Goal: Task Accomplishment & Management: Manage account settings

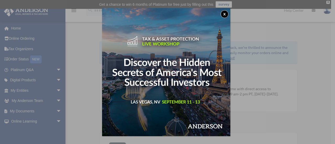
click at [223, 13] on button "x" at bounding box center [225, 14] width 8 height 8
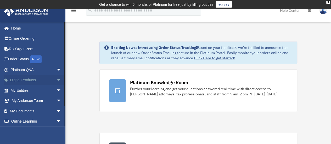
click at [57, 81] on span "arrow_drop_down" at bounding box center [61, 80] width 10 height 11
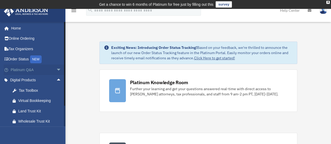
click at [56, 70] on span "arrow_drop_down" at bounding box center [61, 70] width 10 height 11
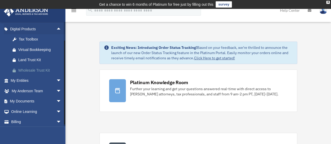
scroll to position [175, 0]
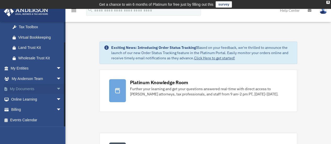
click at [56, 87] on span "arrow_drop_down" at bounding box center [61, 89] width 10 height 11
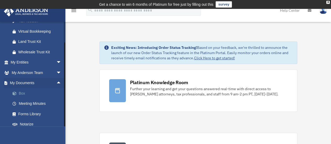
click at [26, 99] on link "Box" at bounding box center [38, 93] width 62 height 10
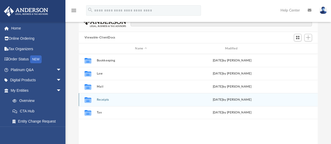
scroll to position [52, 0]
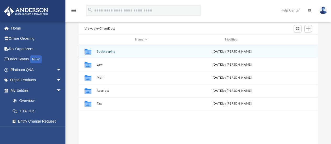
click at [103, 52] on button "Bookkeeping" at bounding box center [141, 51] width 89 height 3
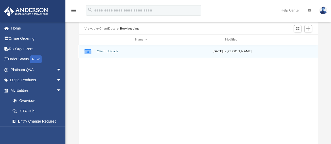
click at [111, 49] on div "Collaborated Folder Client Uploads Thu Sep 4 2025 by Michael Nguyen" at bounding box center [198, 51] width 239 height 13
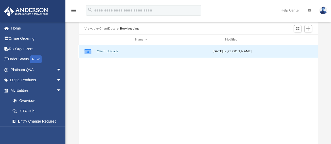
click at [111, 52] on button "Client Uploads" at bounding box center [141, 51] width 89 height 3
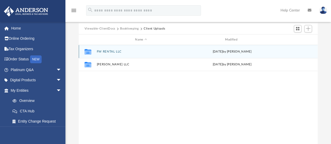
click at [116, 51] on button "FW RENTAL LLC" at bounding box center [141, 51] width 89 height 3
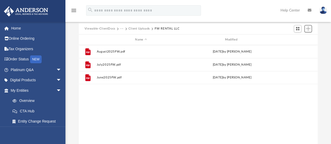
click at [308, 29] on span "Add" at bounding box center [308, 28] width 4 height 4
click at [298, 38] on li "Upload" at bounding box center [300, 38] width 17 height 5
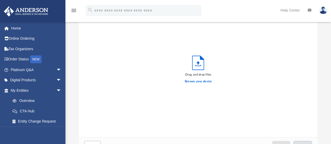
scroll to position [129, 235]
click at [198, 82] on label "Browse your device" at bounding box center [198, 81] width 27 height 5
click at [0, 0] on input "Browse your device" at bounding box center [0, 0] width 0 height 0
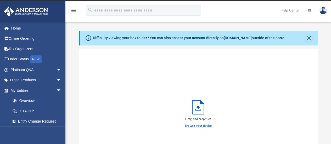
scroll to position [0, 0]
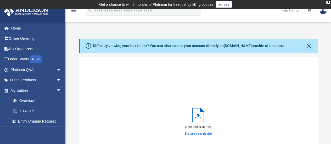
click at [312, 45] on div "Difficulty viewing your box folder? You can also access your account directly o…" at bounding box center [199, 46] width 238 height 15
click at [310, 46] on button "Close" at bounding box center [308, 45] width 7 height 7
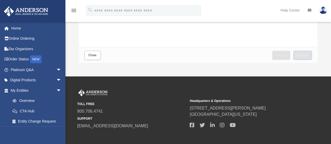
scroll to position [150, 0]
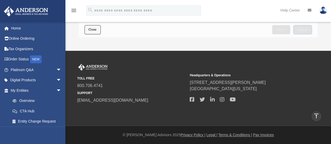
click at [95, 29] on span "Close" at bounding box center [92, 29] width 8 height 3
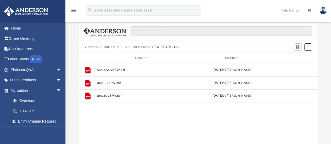
scroll to position [0, 0]
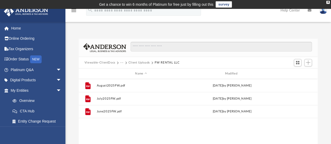
click at [136, 62] on button "Client Uploads" at bounding box center [138, 62] width 21 height 5
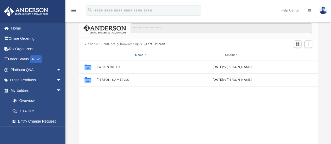
scroll to position [26, 0]
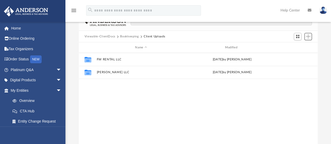
click at [307, 36] on span "Add" at bounding box center [308, 36] width 4 height 4
click at [294, 47] on li "Upload" at bounding box center [300, 46] width 17 height 5
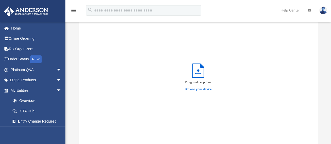
scroll to position [129, 235]
click at [189, 89] on label "Browse your device" at bounding box center [198, 89] width 27 height 5
click at [0, 0] on input "Browse your device" at bounding box center [0, 0] width 0 height 0
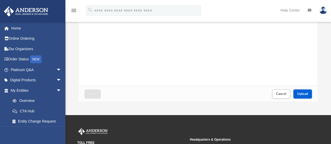
scroll to position [105, 0]
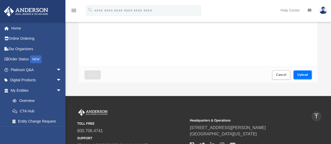
click at [301, 77] on button "Upload" at bounding box center [302, 74] width 19 height 9
click at [90, 75] on span "Close" at bounding box center [92, 74] width 8 height 3
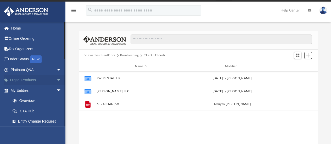
scroll to position [0, 0]
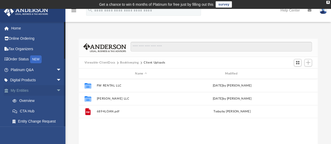
click at [46, 91] on link "My Entities arrow_drop_down" at bounding box center [37, 90] width 66 height 10
click at [33, 101] on link "Overview" at bounding box center [38, 101] width 62 height 10
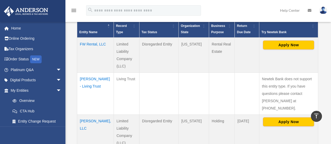
scroll to position [157, 0]
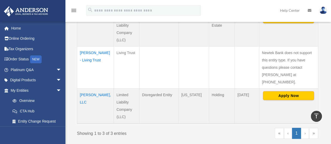
click at [87, 88] on td "[PERSON_NAME], LLC" at bounding box center [95, 105] width 37 height 35
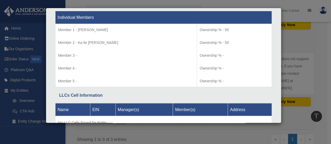
scroll to position [573, 0]
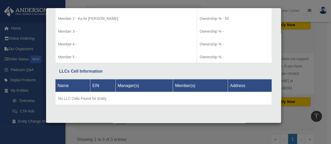
click at [162, 131] on div "Details × Articles Sent Organizational Date" at bounding box center [165, 72] width 331 height 144
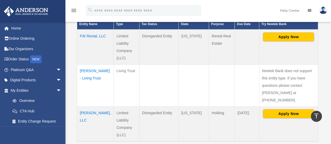
scroll to position [131, 0]
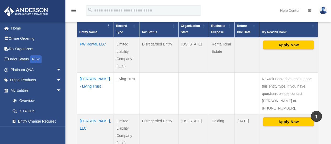
click at [85, 44] on td "FW Rental, LLC" at bounding box center [95, 55] width 37 height 35
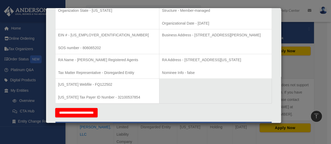
scroll to position [105, 0]
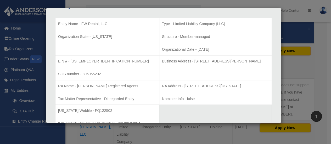
drag, startPoint x: 177, startPoint y: 61, endPoint x: 260, endPoint y: 58, distance: 82.5
click at [260, 58] on p "Business Address - 3225 McLeod Dr, Suite 100, Las Vegas, NV 89121" at bounding box center [215, 61] width 107 height 7
copy p "3225 McLeod Dr, Suite 100, Las Vegas, NV 89121"
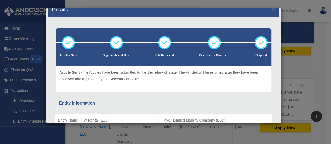
scroll to position [0, 0]
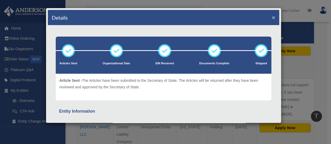
click at [272, 17] on button "×" at bounding box center [273, 17] width 3 height 5
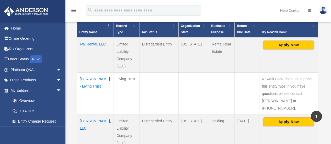
scroll to position [183, 0]
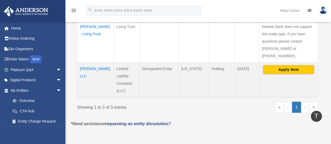
click at [89, 62] on td "Wayne, LLC" at bounding box center [95, 79] width 37 height 35
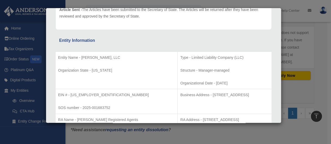
scroll to position [79, 0]
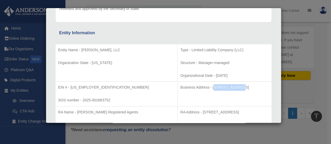
drag, startPoint x: 189, startPoint y: 87, endPoint x: 194, endPoint y: 87, distance: 5.2
click at [199, 87] on p "Business Address - 1718 Capitol Ave., Cheyenne, WY 82001" at bounding box center [224, 87] width 89 height 7
click at [194, 87] on p "Business Address - 1718 Capitol Ave., Cheyenne, WY 82001" at bounding box center [224, 87] width 89 height 7
click at [183, 87] on p "Business Address - 1718 Capitol Ave., Cheyenne, WY 82001" at bounding box center [224, 87] width 89 height 7
click at [180, 86] on p "Business Address - 1718 Capitol Ave., Cheyenne, WY 82001" at bounding box center [224, 87] width 89 height 7
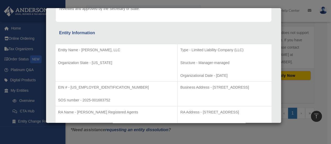
drag, startPoint x: 178, startPoint y: 87, endPoint x: 250, endPoint y: 86, distance: 72.2
click at [250, 86] on p "Business Address - 1718 Capitol Ave., Cheyenne, WY 82001" at bounding box center [224, 87] width 89 height 7
copy p "1718 Capitol Ave., Cheyenne, WY 82001"
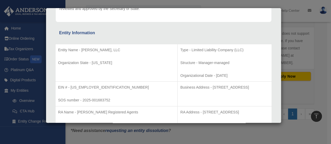
click at [305, 40] on div "Details × Articles Sent Organizational Date" at bounding box center [165, 72] width 331 height 144
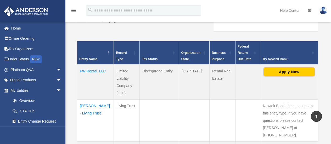
scroll to position [156, 0]
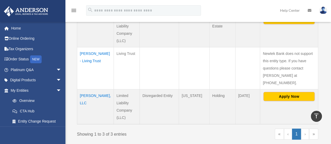
click at [86, 89] on td "Wayne, LLC" at bounding box center [95, 106] width 37 height 35
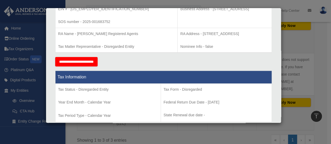
scroll to position [105, 0]
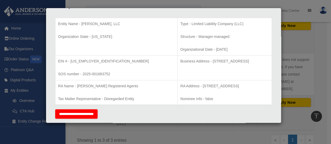
click at [314, 38] on div "Details × Articles Sent Organizational Date" at bounding box center [165, 72] width 331 height 144
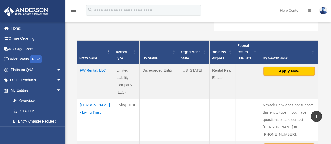
scroll to position [104, 0]
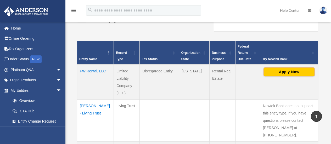
click at [91, 71] on td "FW Rental, LLC" at bounding box center [95, 82] width 37 height 35
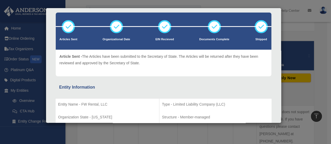
scroll to position [0, 0]
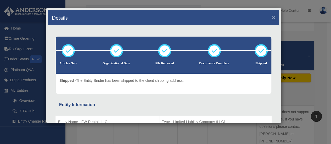
click at [272, 17] on button "×" at bounding box center [273, 17] width 3 height 5
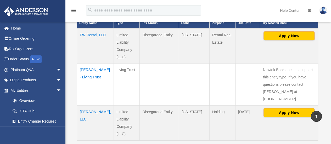
scroll to position [156, 0]
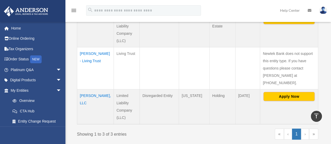
click at [89, 89] on td "Wayne, LLC" at bounding box center [95, 106] width 37 height 35
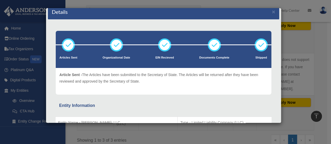
scroll to position [0, 0]
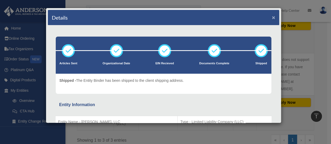
click at [272, 16] on button "×" at bounding box center [273, 17] width 3 height 5
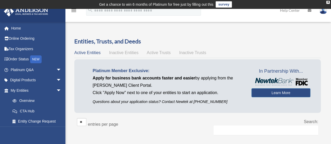
click at [164, 54] on span "Active Trusts" at bounding box center [159, 53] width 24 height 4
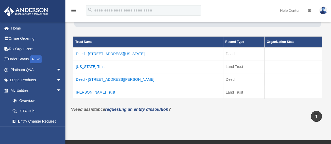
scroll to position [79, 0]
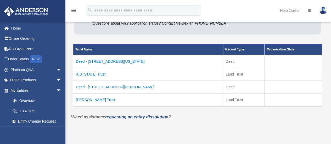
click at [94, 74] on td "Indiana Trust" at bounding box center [148, 74] width 150 height 13
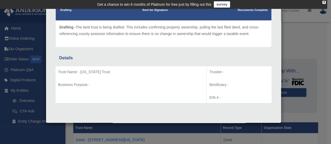
scroll to position [0, 0]
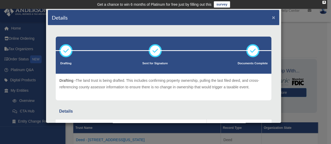
click at [272, 16] on button "×" at bounding box center [273, 17] width 3 height 5
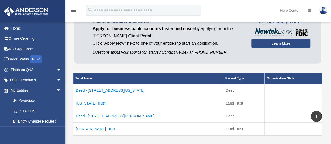
scroll to position [49, 0]
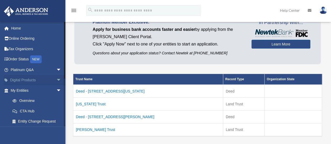
click at [60, 78] on span "arrow_drop_down" at bounding box center [61, 80] width 10 height 11
click at [46, 92] on div "Tax Toolbox" at bounding box center [40, 90] width 44 height 7
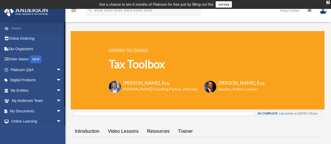
click at [10, 29] on span at bounding box center [9, 29] width 4 height 4
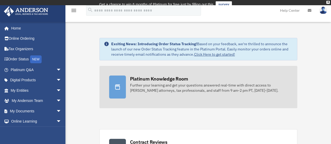
scroll to position [22, 0]
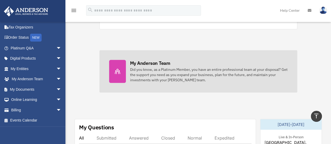
click at [142, 64] on div "My Anderson Team" at bounding box center [150, 63] width 40 height 7
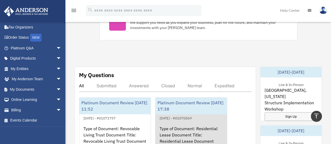
scroll to position [298, 0]
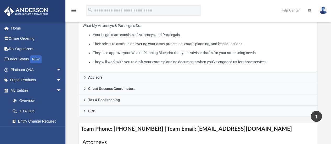
scroll to position [132, 0]
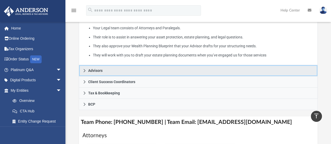
click at [154, 71] on link "Advisors" at bounding box center [198, 70] width 239 height 11
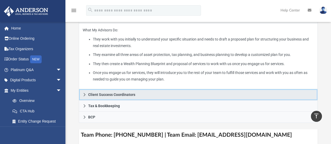
click at [161, 96] on link "Client Success Coordinators" at bounding box center [198, 94] width 239 height 11
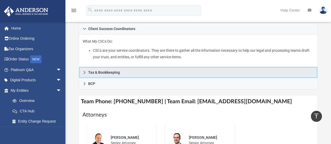
click at [156, 72] on link "Tax & Bookkeeping" at bounding box center [198, 72] width 239 height 11
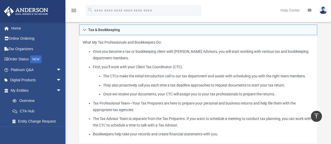
scroll to position [158, 0]
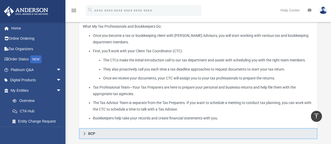
click at [156, 131] on link "BCP" at bounding box center [198, 133] width 239 height 11
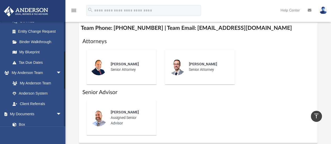
scroll to position [82, 0]
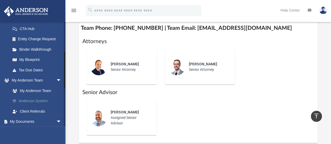
click at [39, 103] on link "Anderson System" at bounding box center [38, 101] width 62 height 10
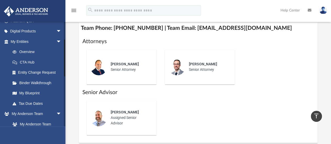
scroll to position [30, 0]
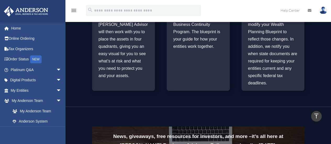
scroll to position [366, 0]
